Goal: Contribute content: Add original content to the website for others to see

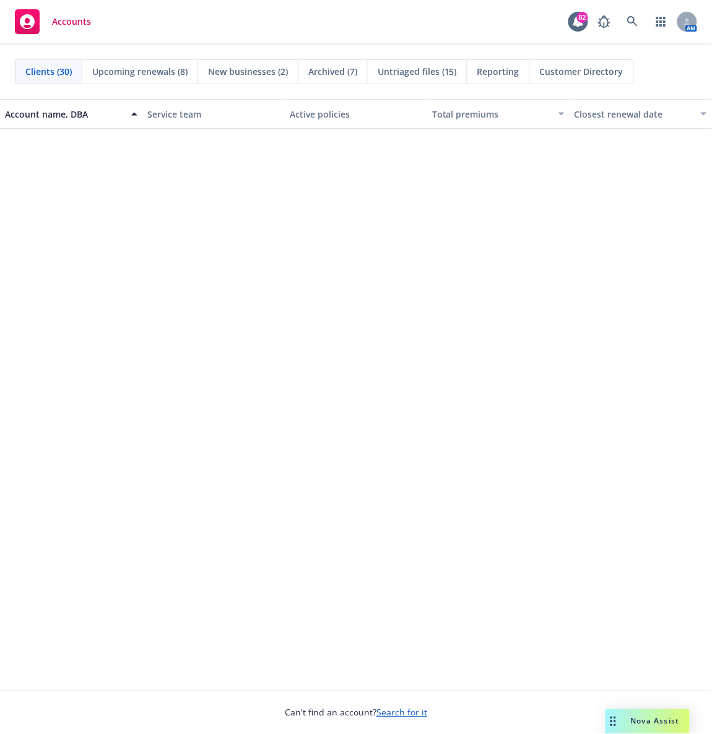
scroll to position [923, 0]
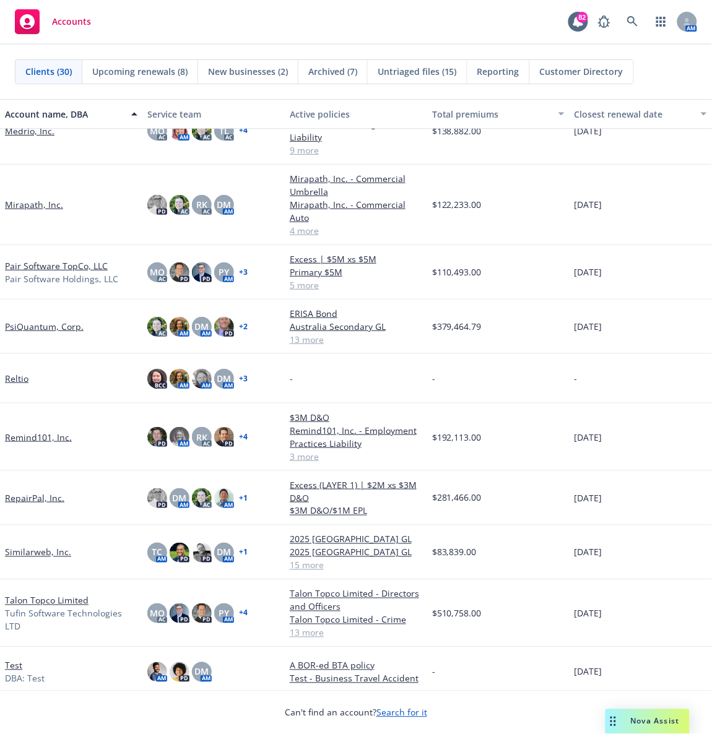
click at [25, 325] on link "PsiQuantum, Corp." at bounding box center [44, 326] width 79 height 13
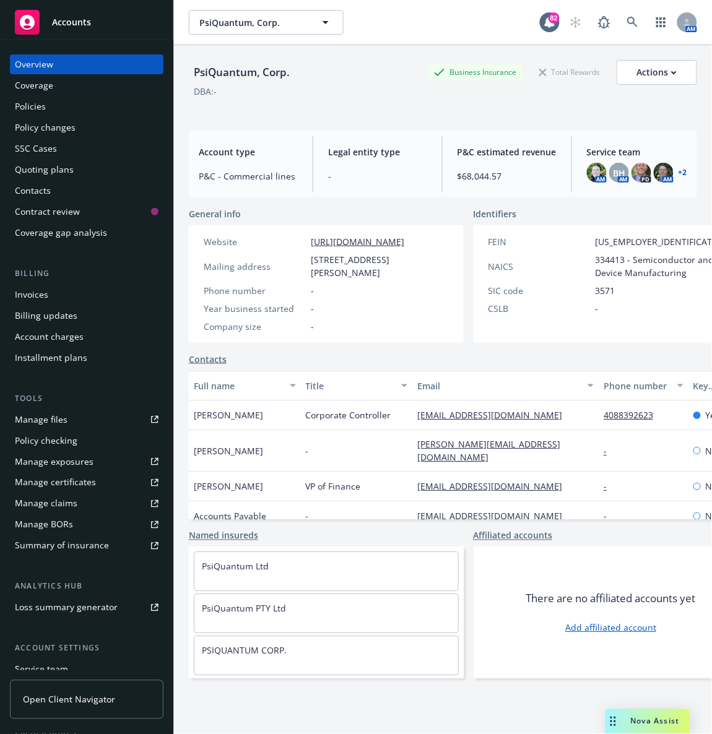
click at [80, 104] on div "Policies" at bounding box center [87, 107] width 144 height 20
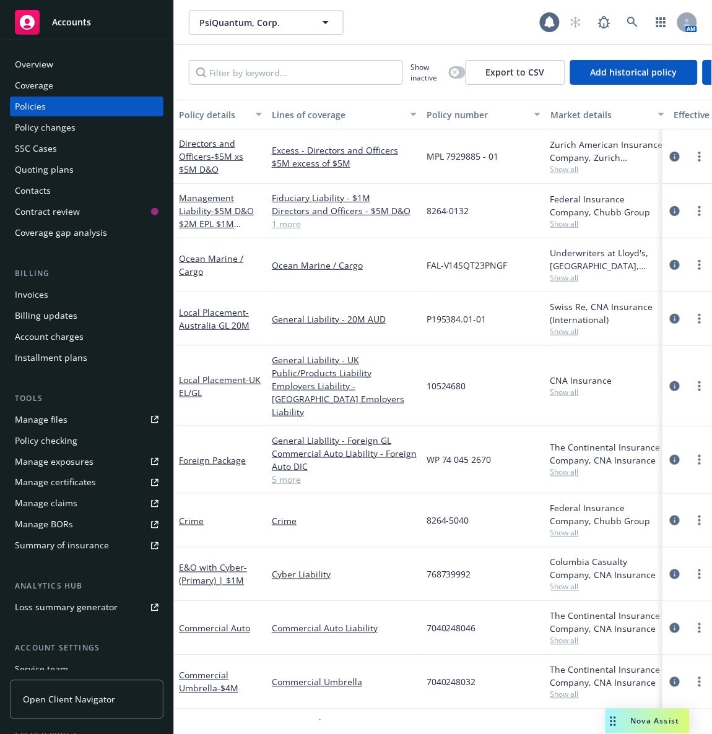
click at [46, 417] on div "Manage files" at bounding box center [41, 420] width 53 height 20
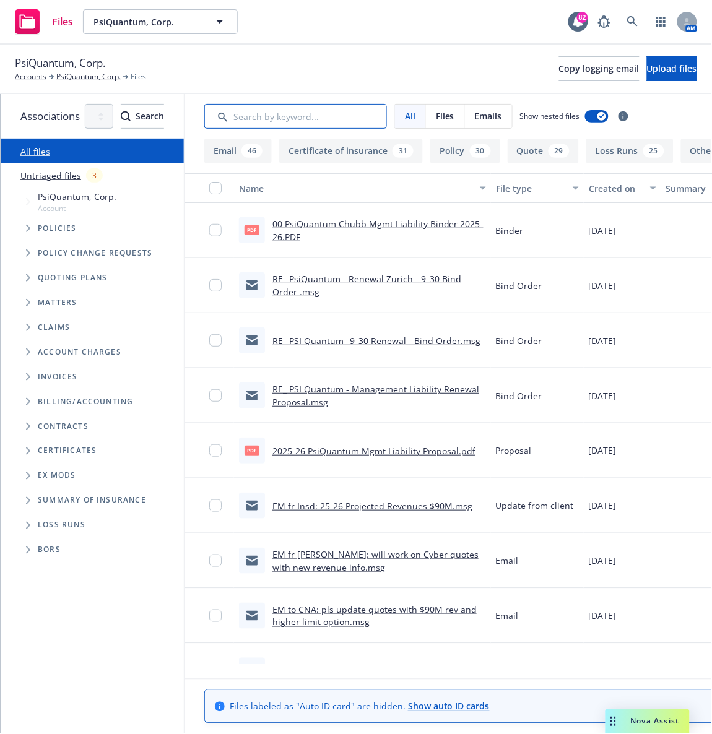
click at [347, 116] on input "Search by keyword..." at bounding box center [295, 116] width 183 height 25
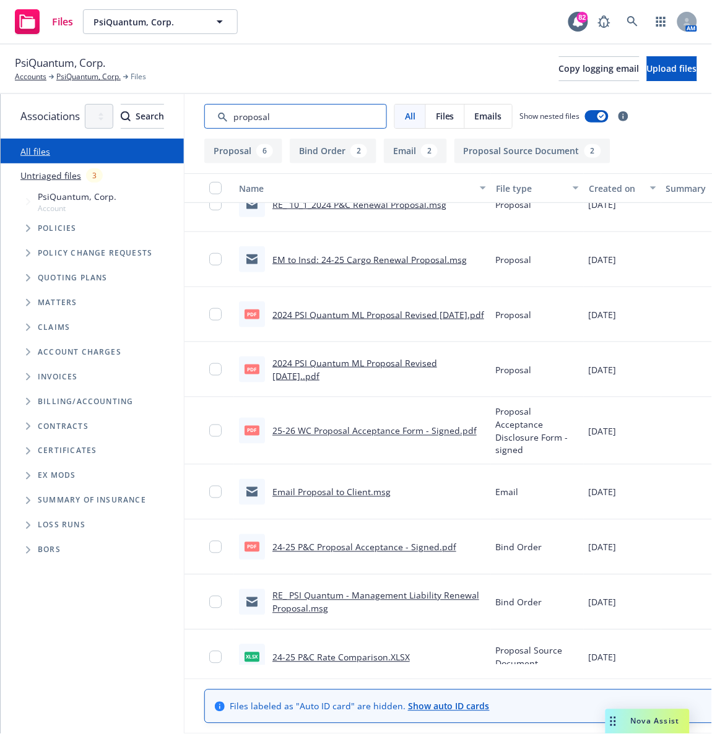
scroll to position [192, 0]
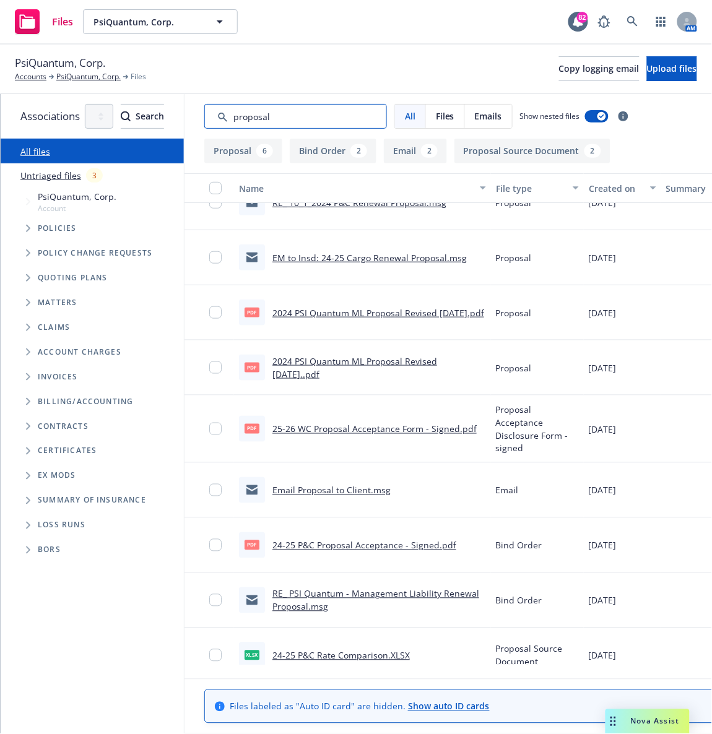
type input "proposal"
click at [375, 540] on link "24-25 P&C Proposal Acceptance - Signed.pdf" at bounding box center [364, 546] width 184 height 12
click at [651, 61] on button "Upload files" at bounding box center [672, 68] width 50 height 25
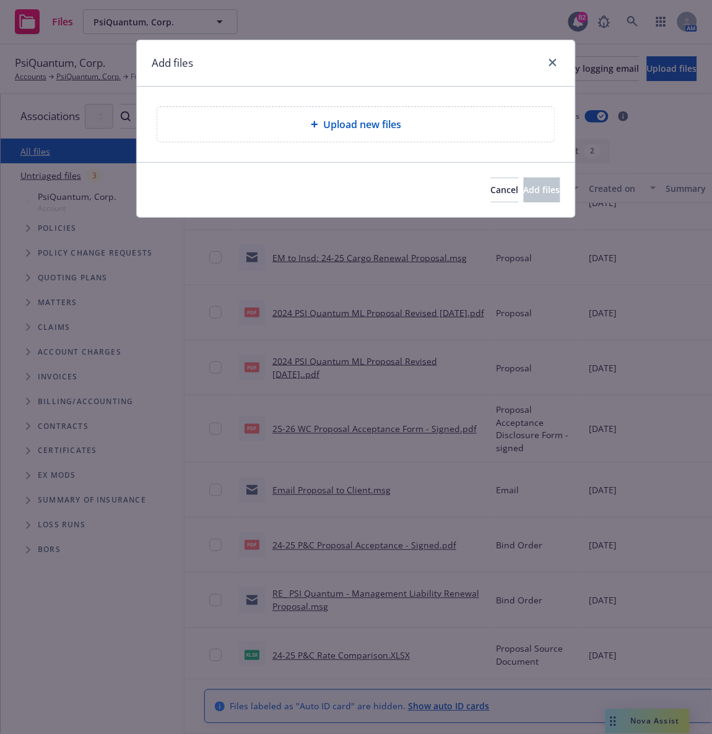
click at [362, 113] on div "Upload new files" at bounding box center [355, 124] width 397 height 35
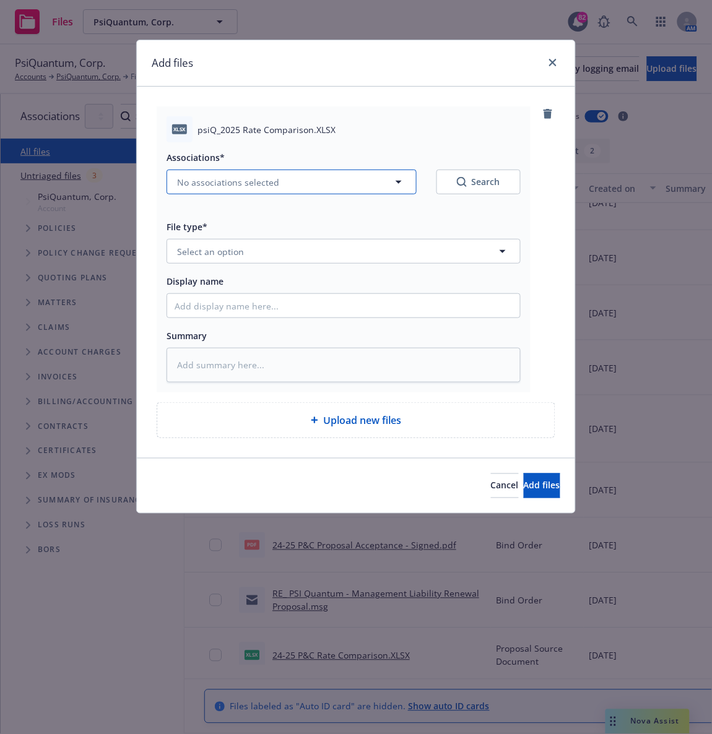
click at [376, 187] on button "No associations selected" at bounding box center [292, 182] width 250 height 25
type textarea "x"
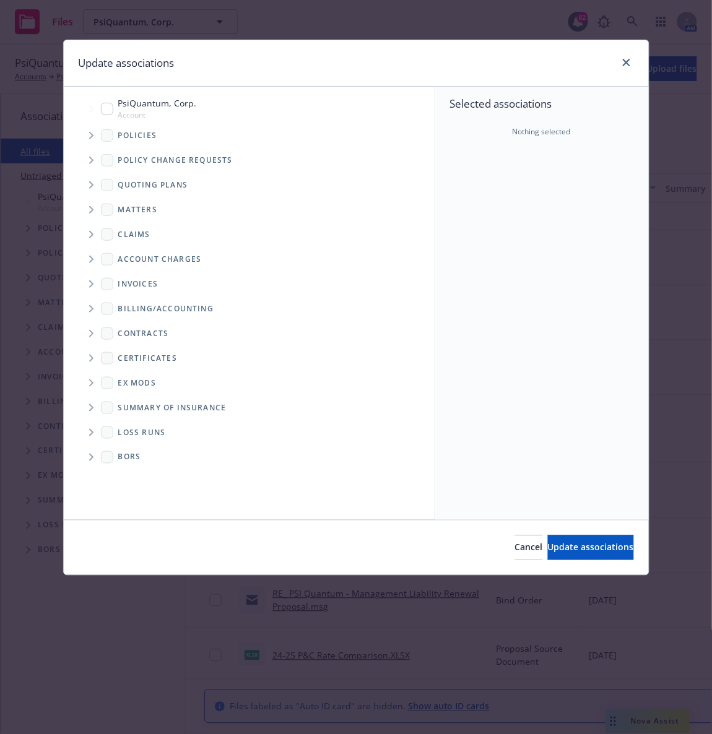
click at [92, 187] on icon "Tree Example" at bounding box center [91, 184] width 5 height 7
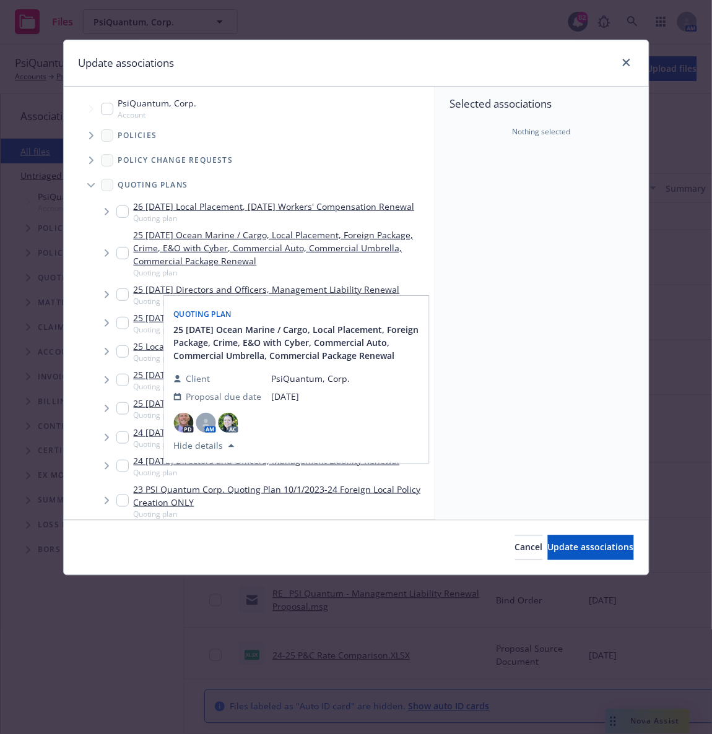
click at [229, 261] on link "25 10/01/25 Ocean Marine / Cargo, Local Placement, Foreign Package, Crime, E&O …" at bounding box center [282, 247] width 296 height 39
checkbox input "true"
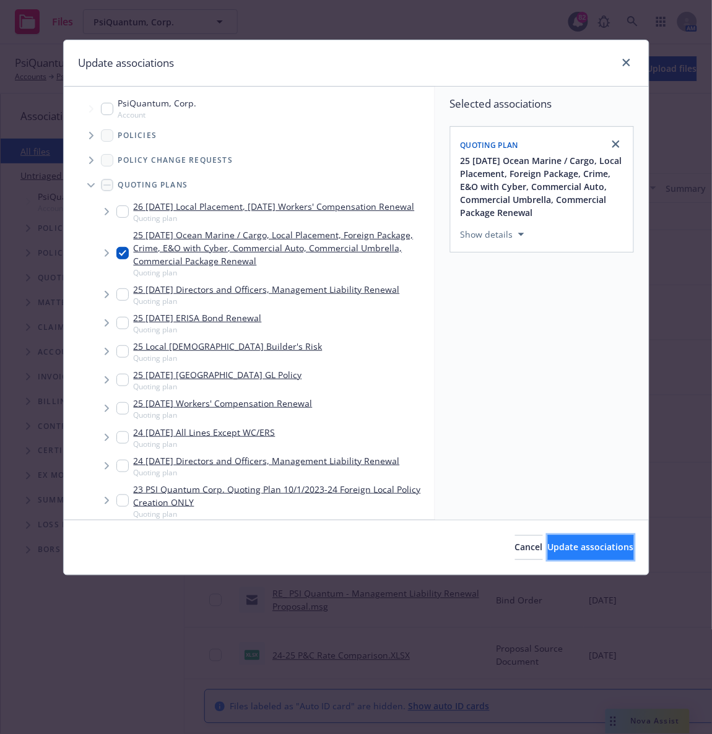
click at [560, 547] on span "Update associations" at bounding box center [591, 548] width 86 height 12
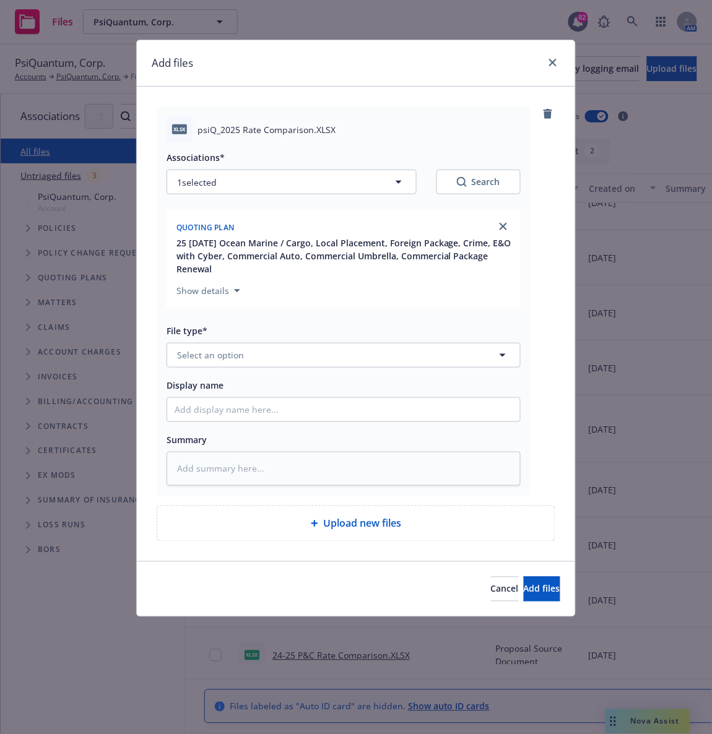
type textarea "x"
click at [205, 358] on span "Select an option" at bounding box center [210, 355] width 67 height 13
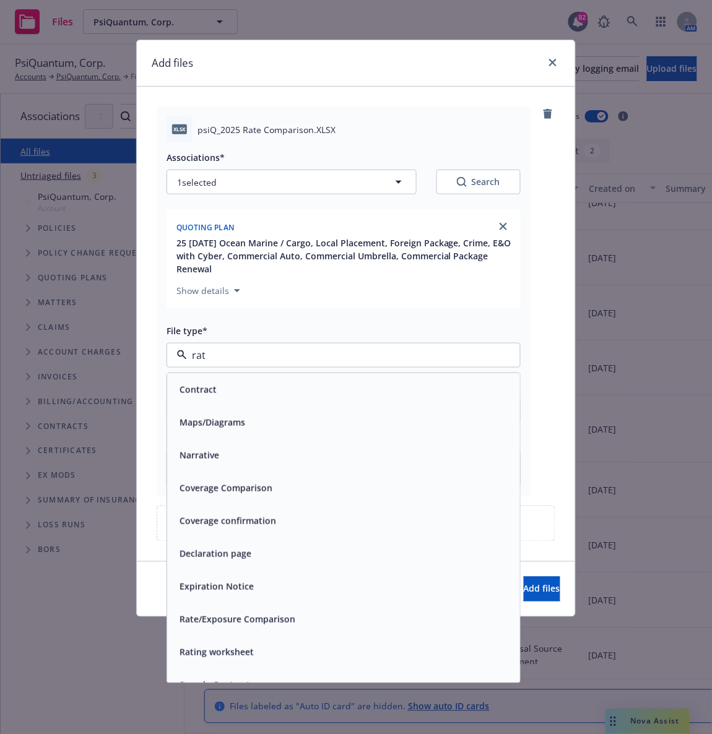
type input "rate"
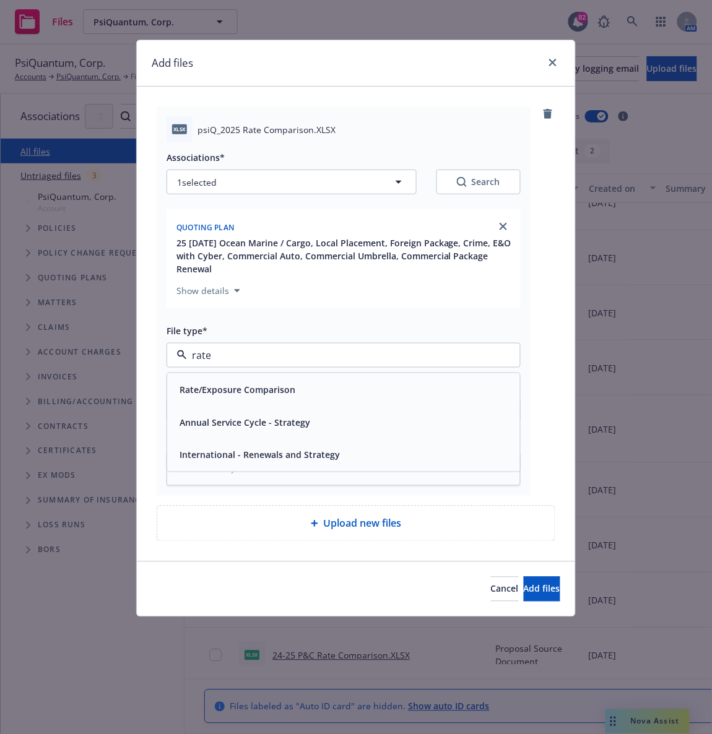
click at [217, 384] on span "Rate/Exposure Comparison" at bounding box center [238, 389] width 116 height 13
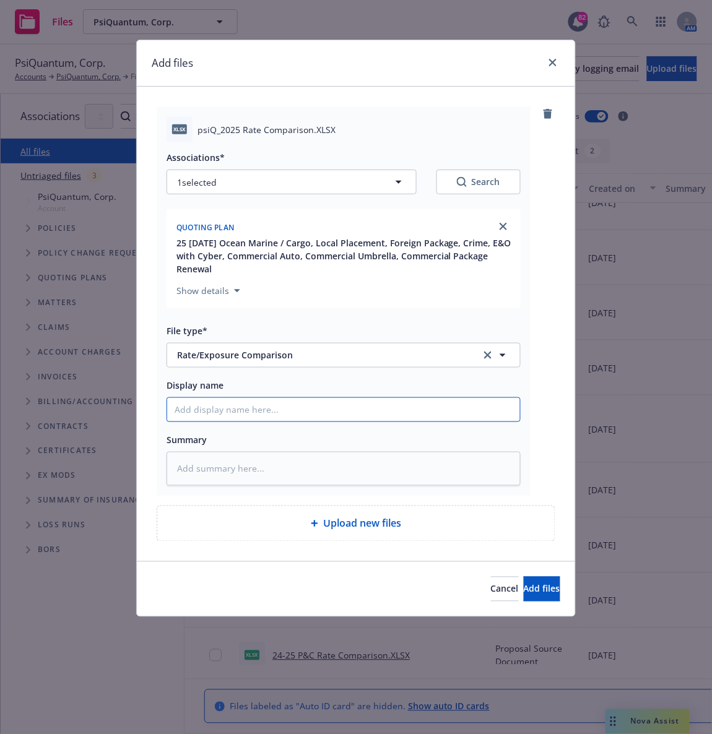
click at [217, 410] on input "Display name" at bounding box center [343, 410] width 353 height 24
type textarea "x"
type input "2"
type textarea "x"
type input "25"
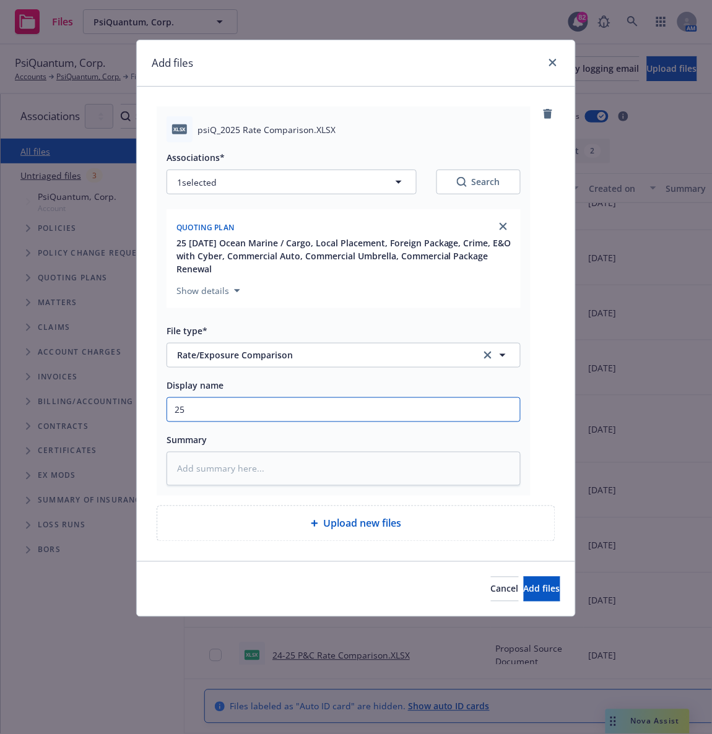
type textarea "x"
type input "25-"
type textarea "x"
type input "25-2"
type textarea "x"
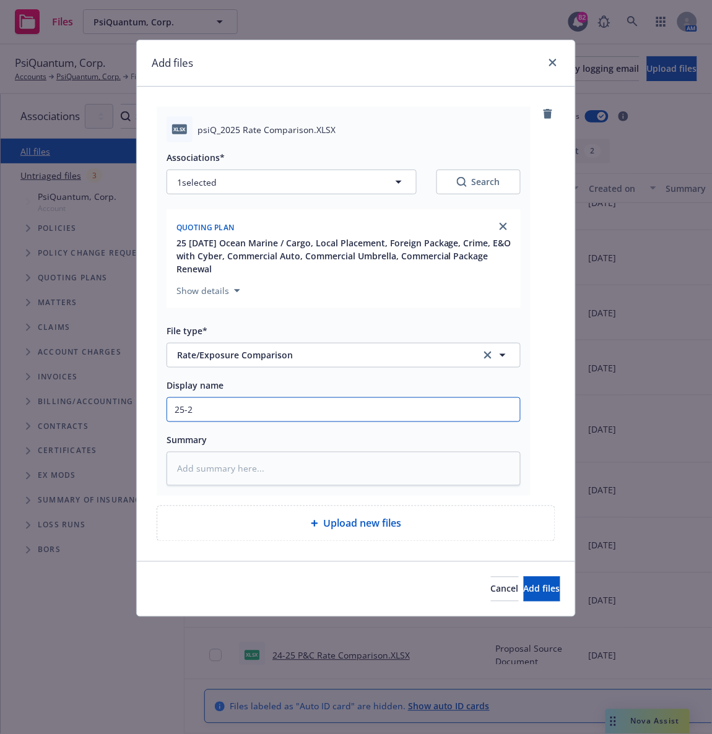
type input "25-26"
type textarea "x"
type input "25-26"
type textarea "x"
type input "25-26 P"
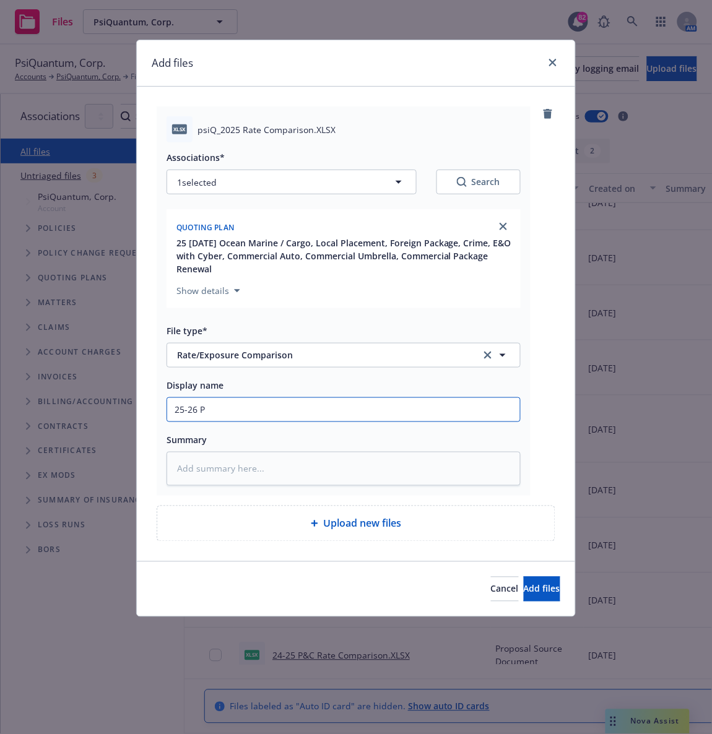
type textarea "x"
type input "25-26 P&"
type textarea "x"
type input "25-26 P&C"
type textarea "x"
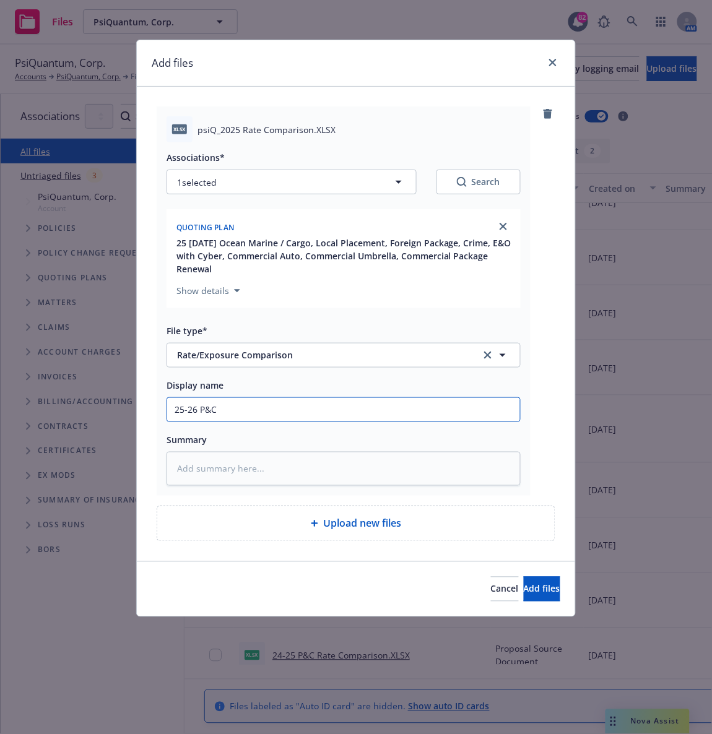
type input "25-26 P&C Rate Comparison"
click at [524, 589] on span "Add files" at bounding box center [542, 589] width 37 height 12
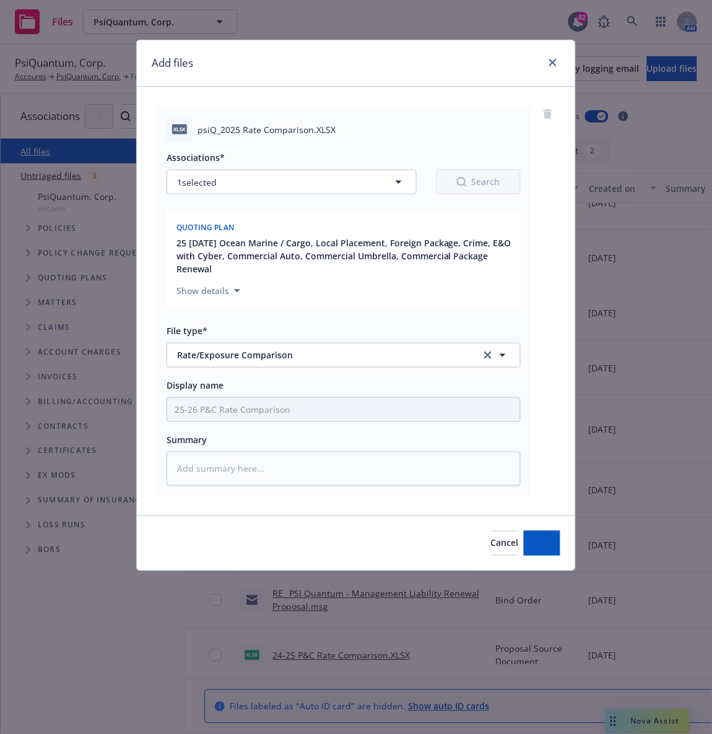
type textarea "x"
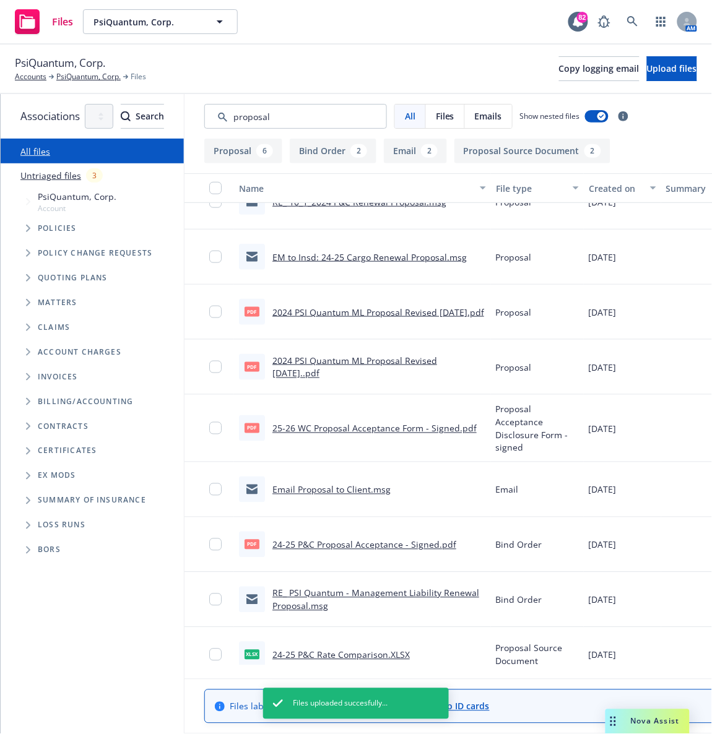
scroll to position [0, 0]
